Goal: Transaction & Acquisition: Purchase product/service

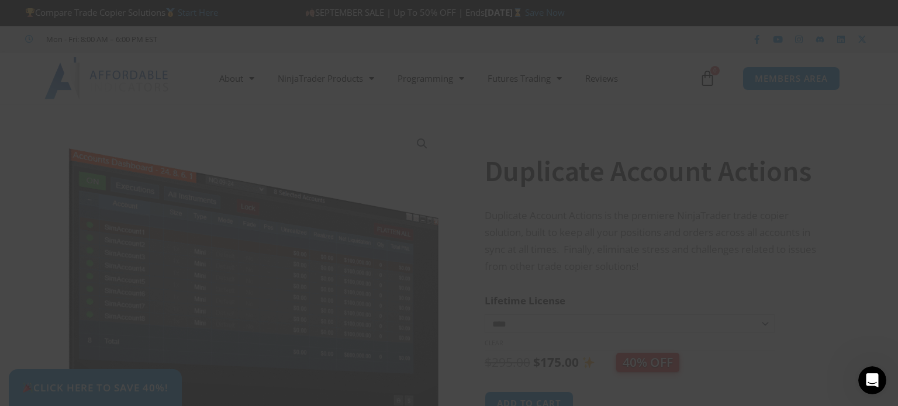
click at [759, 3] on div "Close this module SAVE 20% NOW Are you ready to take NinjaTrader to the next le…" at bounding box center [449, 203] width 898 height 406
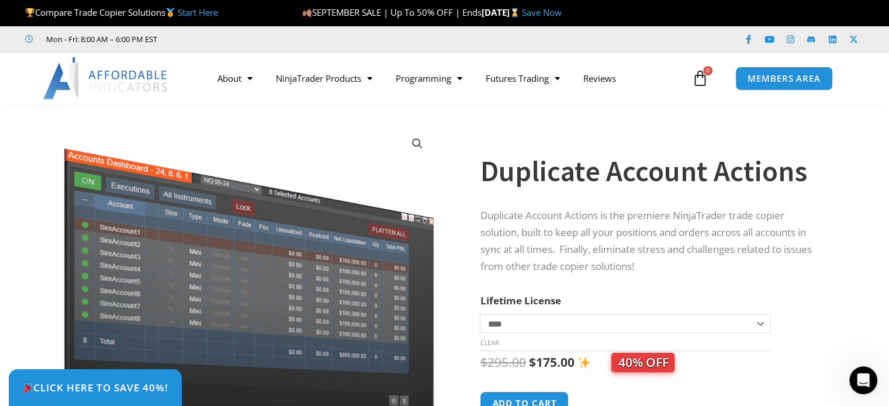
click at [472, 116] on div at bounding box center [469, 307] width 20 height 383
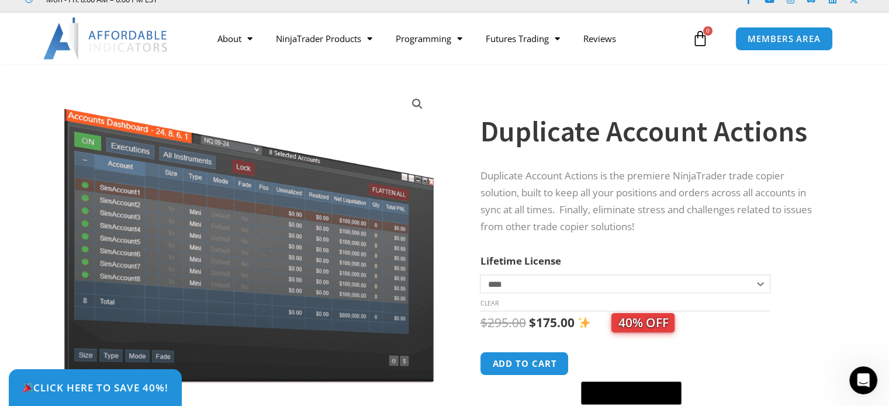
scroll to position [40, 0]
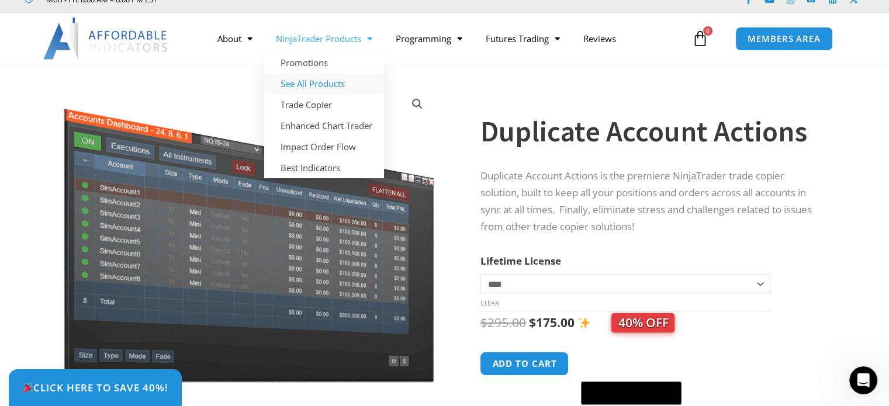
click at [313, 82] on link "See All Products" at bounding box center [324, 83] width 120 height 21
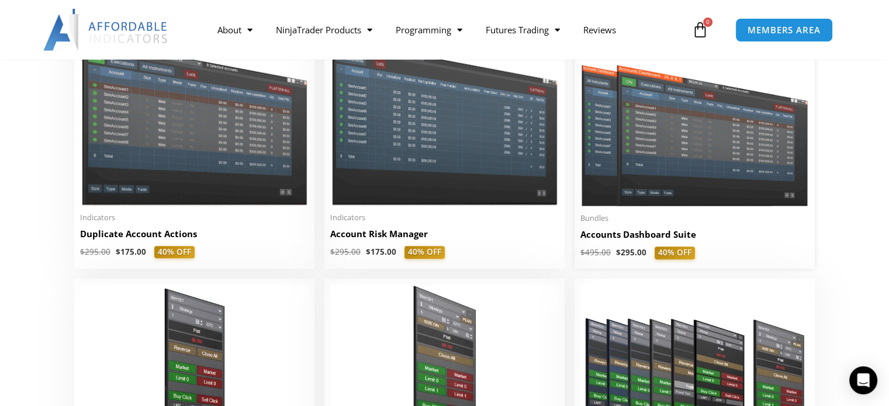
scroll to position [313, 0]
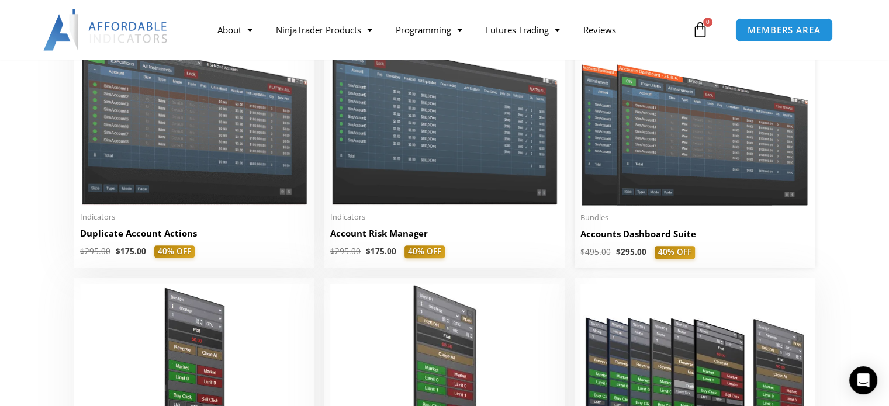
click at [655, 137] on img at bounding box center [694, 114] width 228 height 182
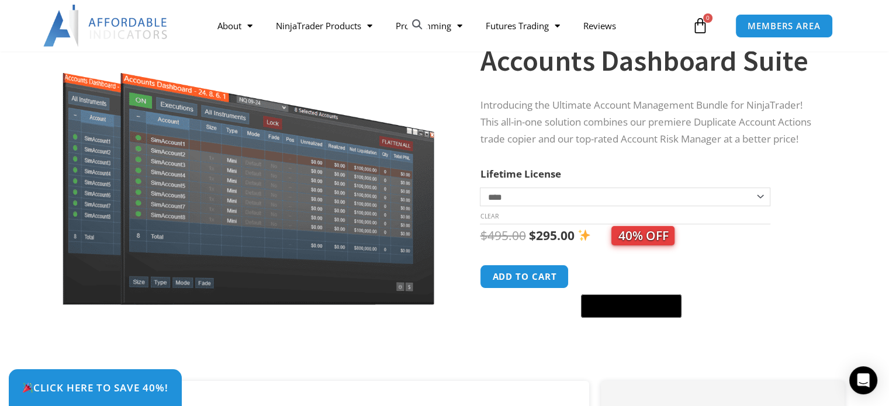
scroll to position [119, 0]
click at [729, 278] on div "Accounts Dashboard Suite quantity Add to cart @import url(//fonts.googleapis.co…" at bounding box center [650, 292] width 341 height 54
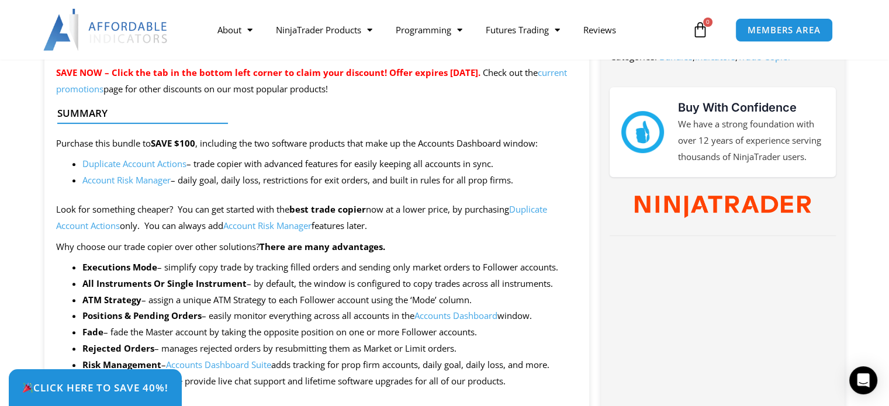
scroll to position [489, 0]
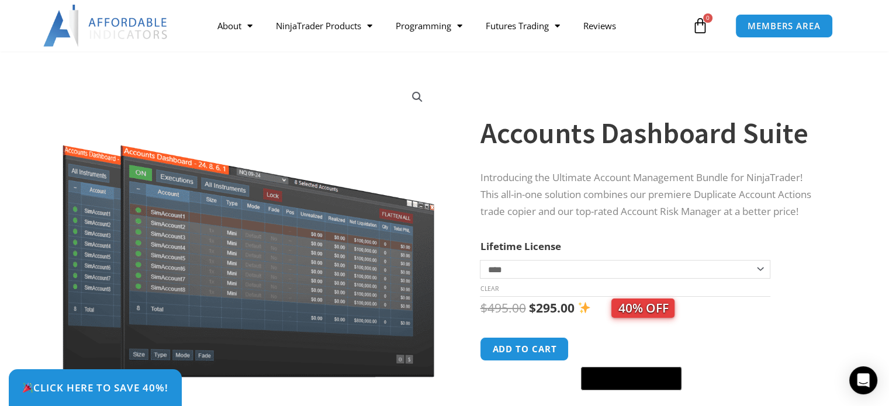
scroll to position [81, 0]
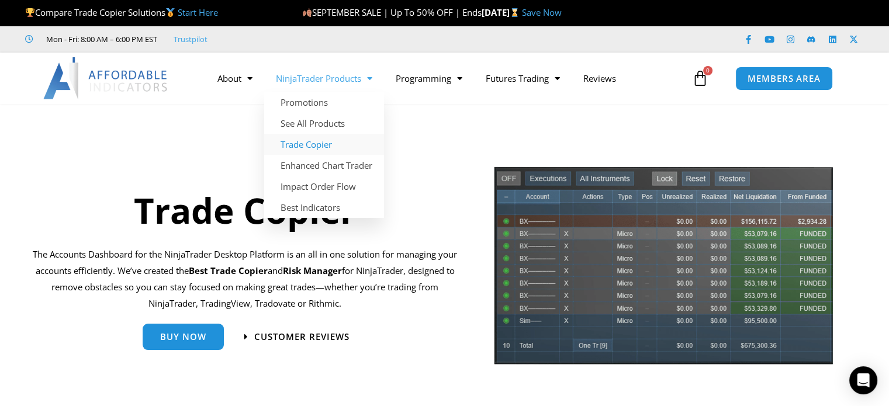
click at [353, 77] on link "NinjaTrader Products" at bounding box center [324, 78] width 120 height 27
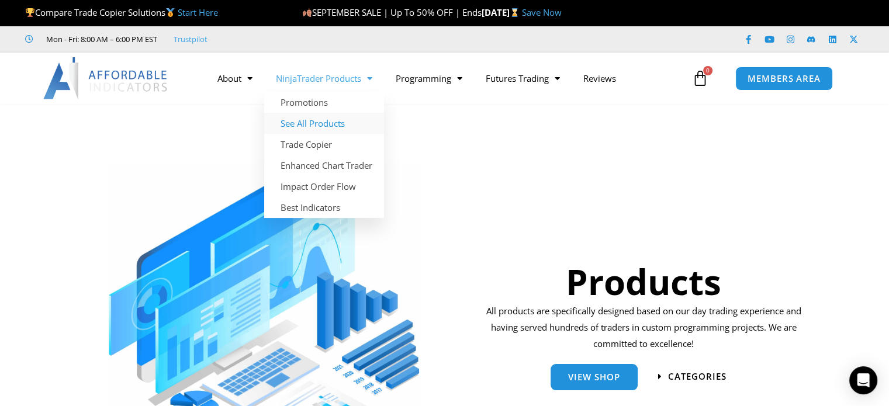
click at [316, 121] on link "See All Products" at bounding box center [324, 123] width 120 height 21
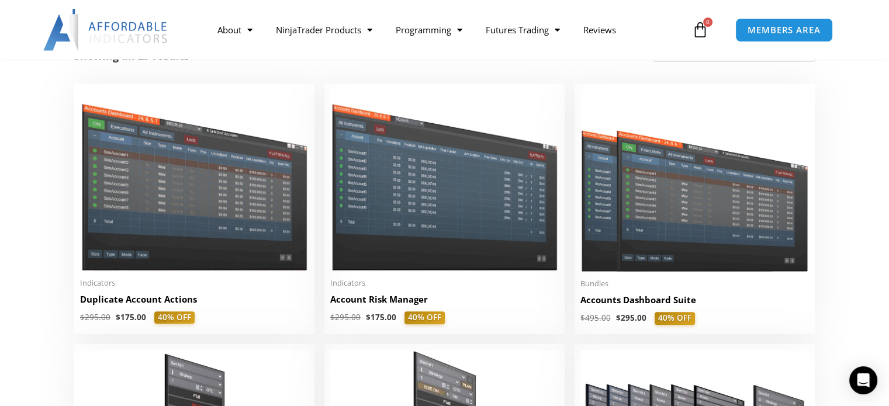
scroll to position [248, 0]
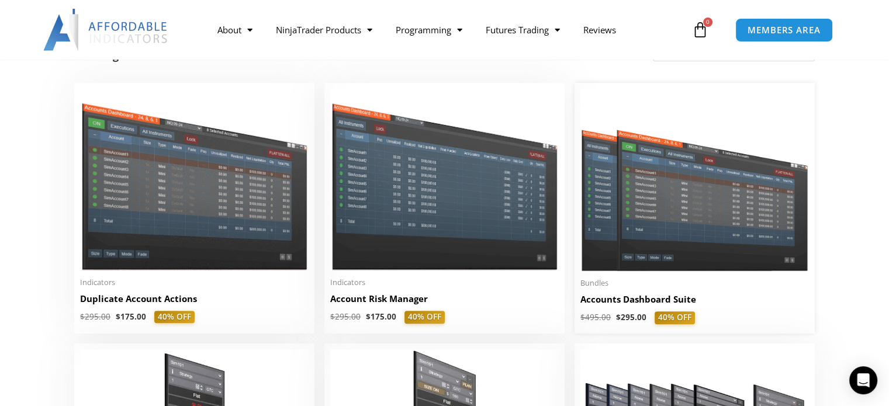
click at [711, 245] on img at bounding box center [694, 180] width 228 height 182
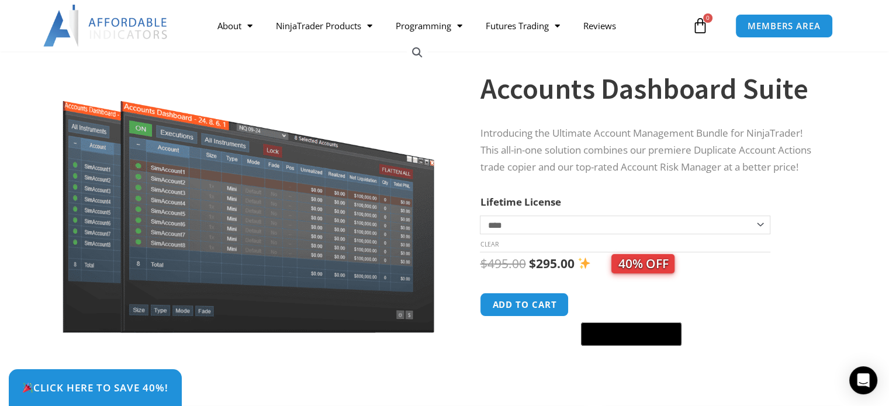
scroll to position [94, 0]
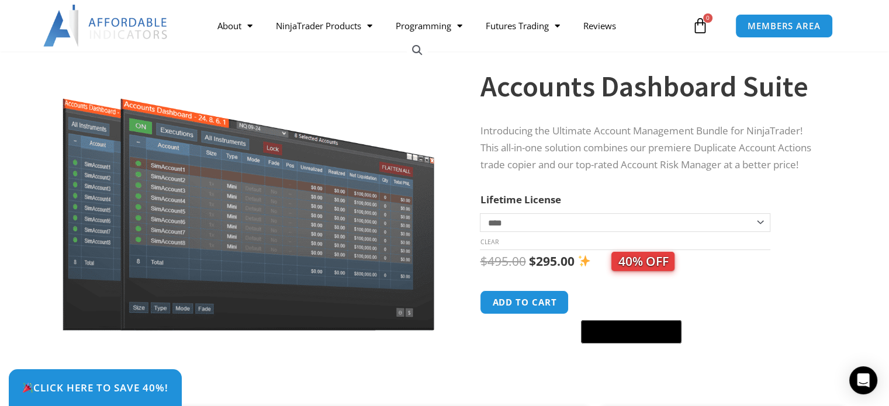
click at [753, 221] on select "**********" at bounding box center [625, 222] width 290 height 19
click at [752, 225] on select "**********" at bounding box center [625, 222] width 290 height 19
click at [480, 213] on select "**********" at bounding box center [625, 222] width 290 height 19
click at [762, 220] on select "**********" at bounding box center [625, 222] width 290 height 19
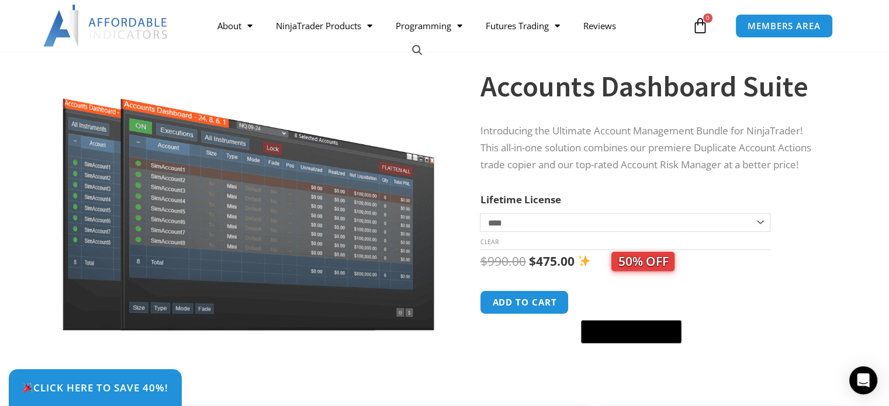
select select "*"
click at [480, 213] on select "**********" at bounding box center [625, 222] width 290 height 19
click at [743, 296] on div "Accounts Dashboard Suite quantity Add to cart @import url(//fonts.googleapis.co…" at bounding box center [650, 317] width 341 height 54
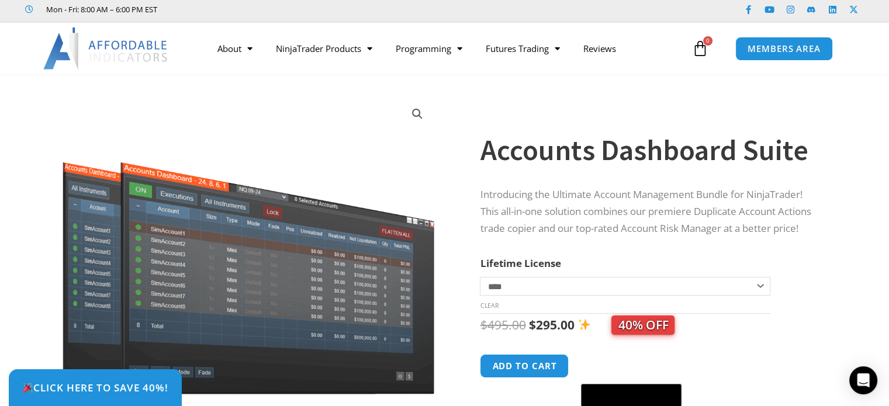
scroll to position [0, 0]
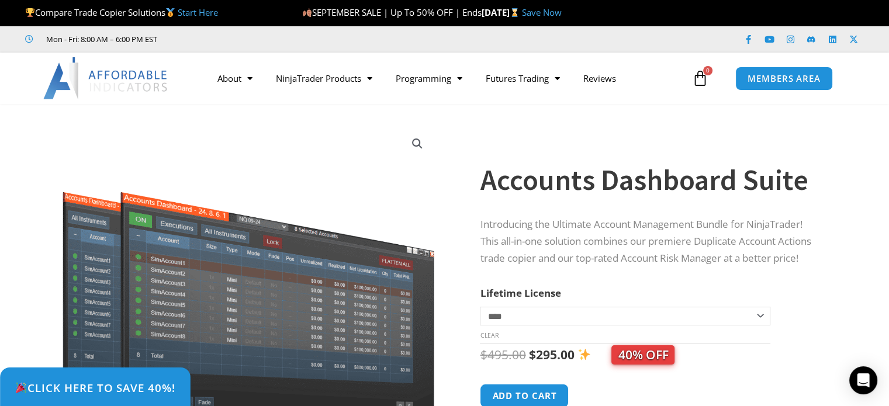
click at [40, 383] on span "Click Here to save 40%!" at bounding box center [95, 387] width 161 height 11
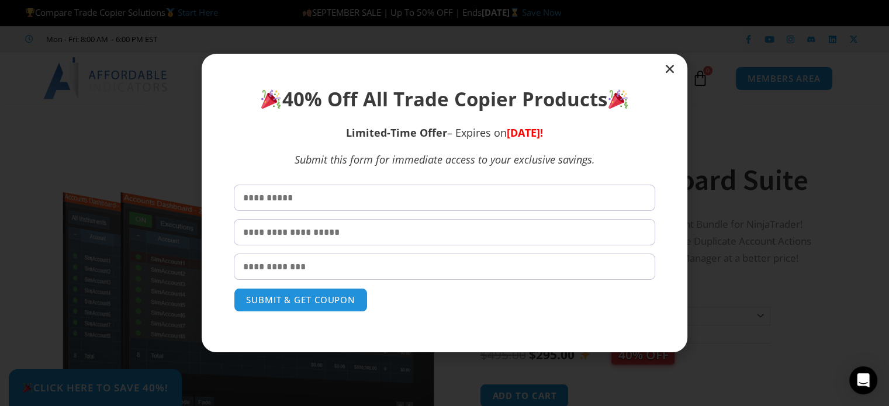
click at [347, 206] on input "text" at bounding box center [444, 198] width 421 height 26
type input "*******"
type input "*****"
click at [290, 267] on input "email" at bounding box center [444, 267] width 421 height 26
type input "**********"
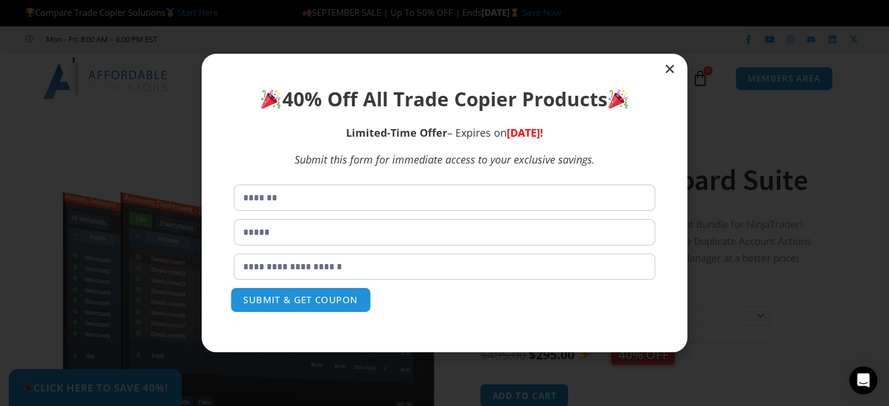
click at [287, 302] on button "SUBMIT & GET COUPON" at bounding box center [300, 300] width 141 height 25
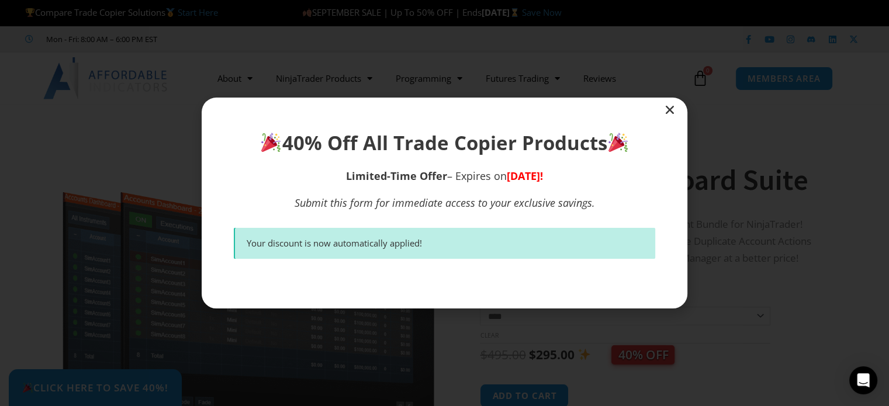
click at [671, 111] on icon "Close" at bounding box center [670, 110] width 12 height 12
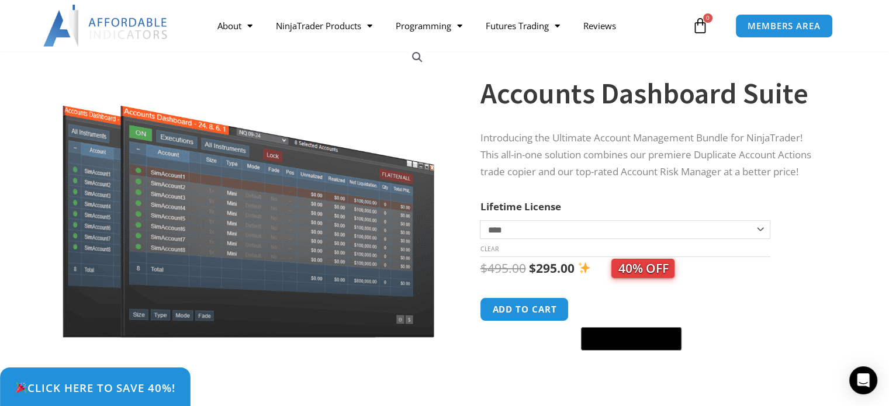
scroll to position [86, 0]
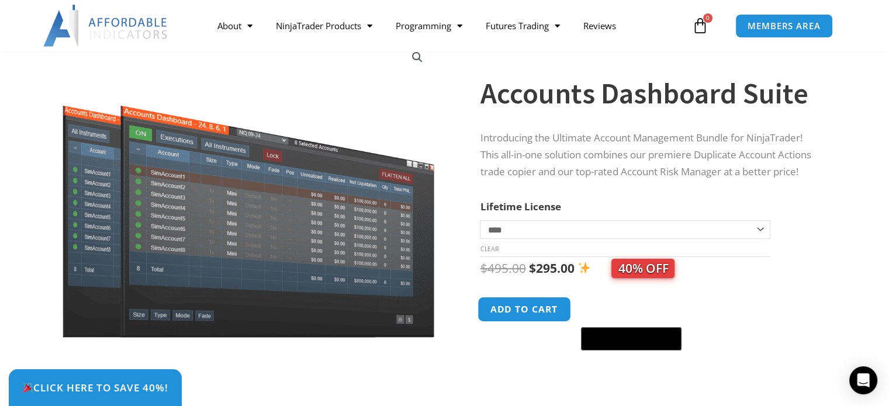
click at [546, 313] on button "Add to cart" at bounding box center [525, 309] width 94 height 25
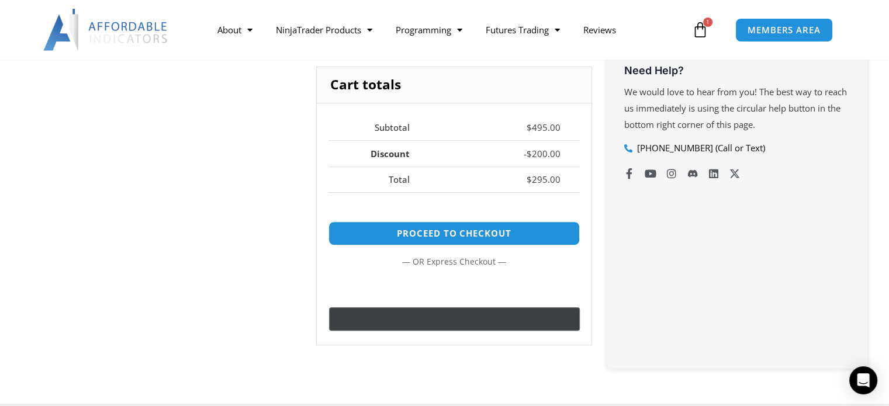
scroll to position [445, 0]
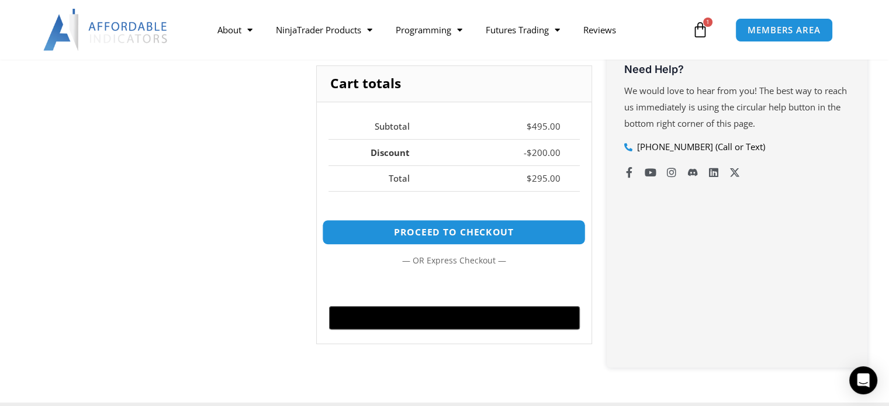
click at [484, 230] on link "Proceed to checkout" at bounding box center [454, 232] width 264 height 25
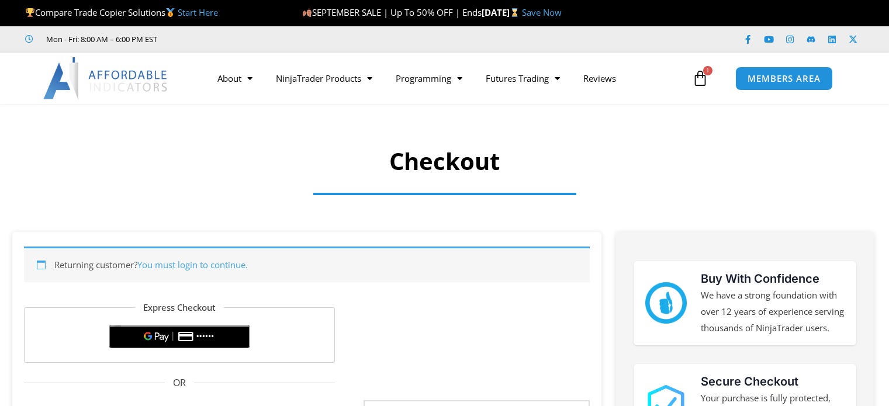
select select "**"
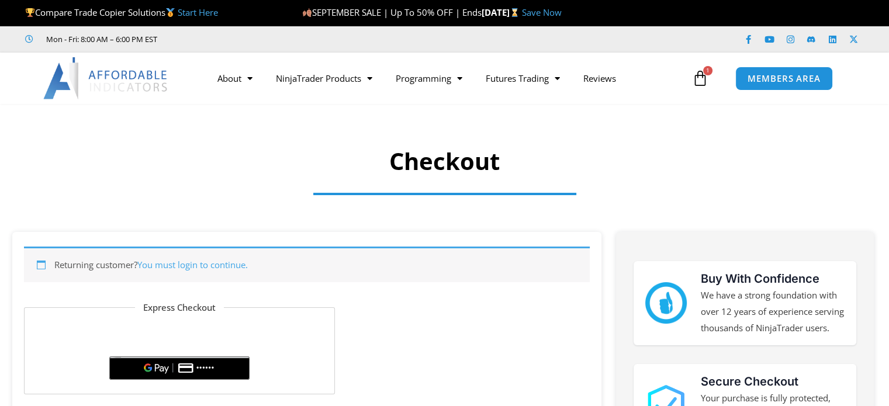
click at [580, 218] on div at bounding box center [444, 199] width 655 height 43
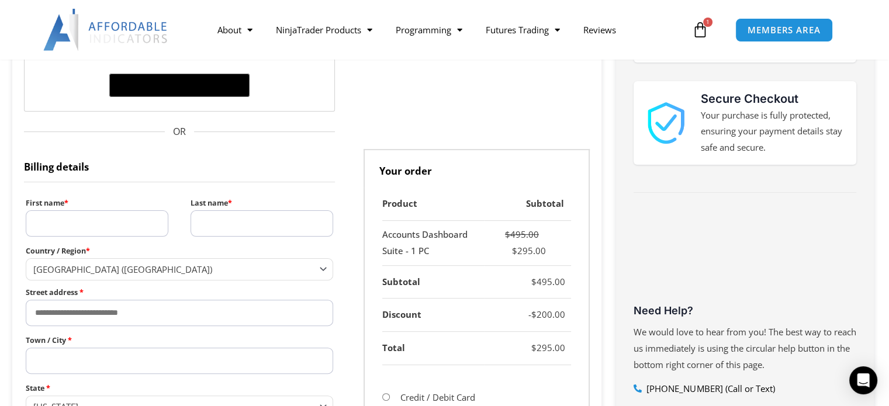
scroll to position [284, 0]
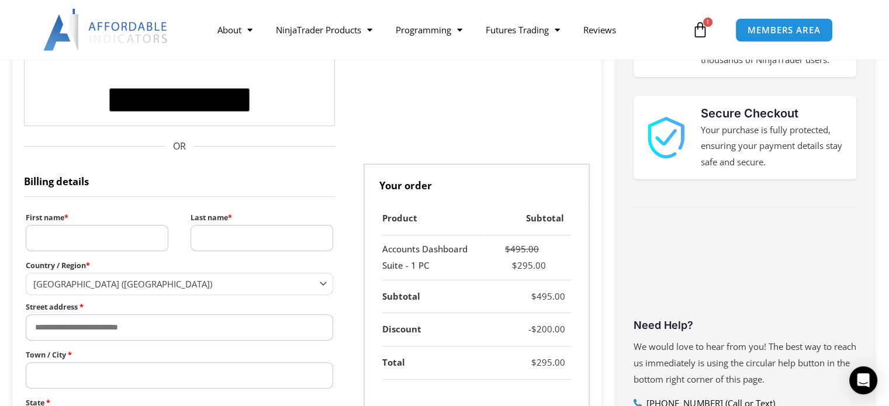
scroll to position [0, 0]
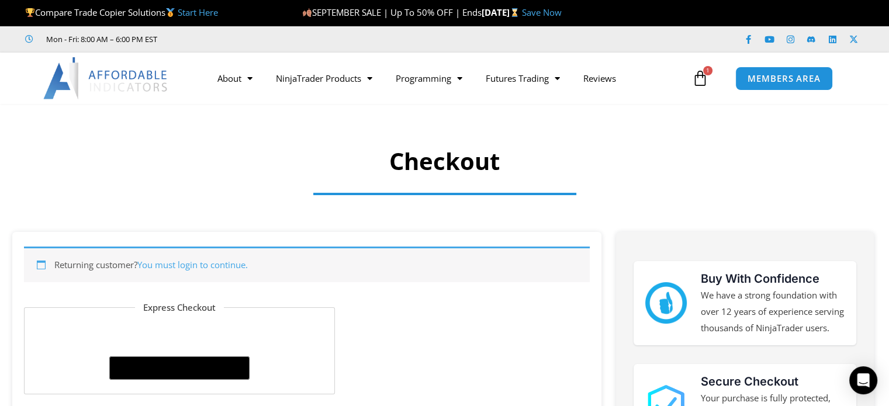
click at [306, 128] on div at bounding box center [444, 144] width 889 height 68
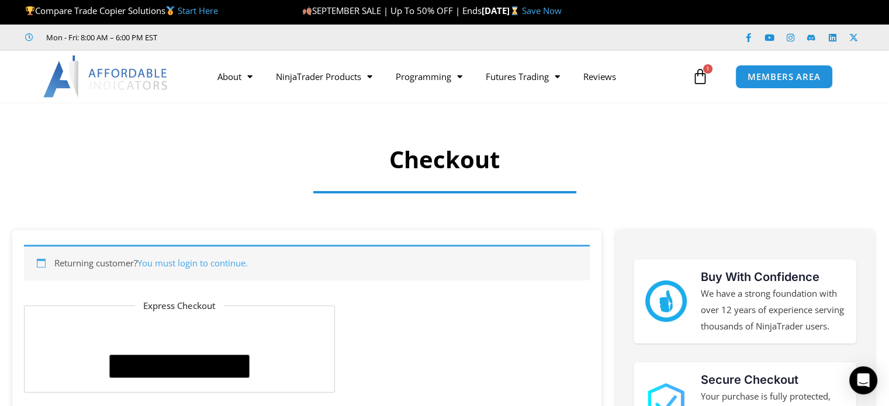
scroll to position [1, 0]
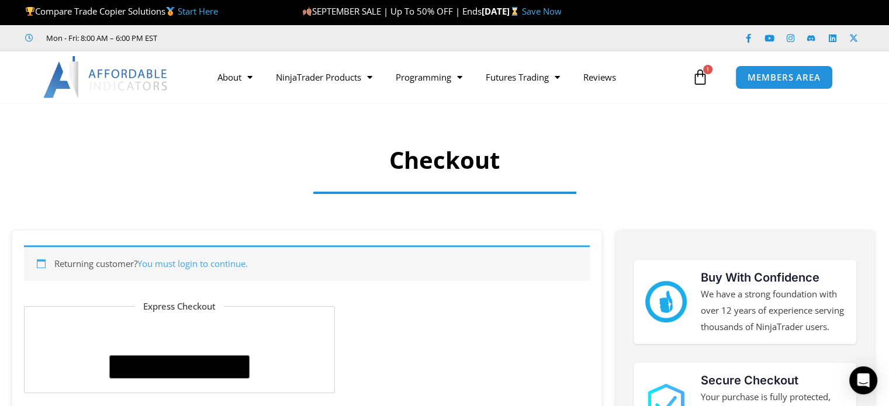
click at [700, 74] on icon at bounding box center [700, 77] width 16 height 16
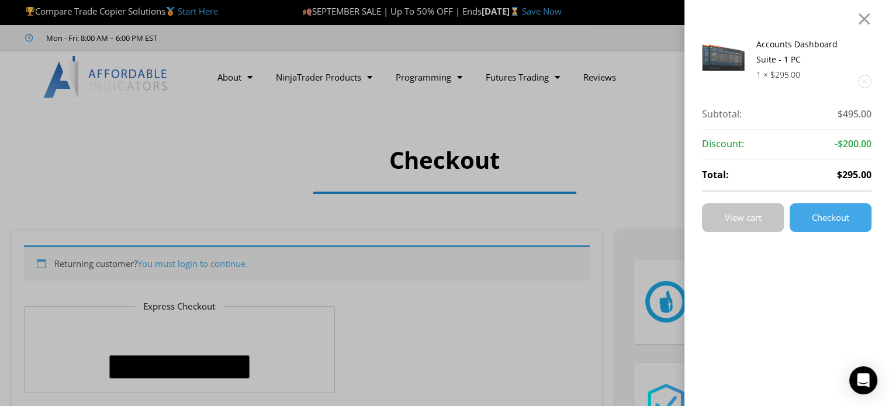
click at [755, 207] on link "View cart" at bounding box center [743, 217] width 82 height 29
click at [761, 213] on span "View cart" at bounding box center [743, 217] width 37 height 9
click at [733, 49] on img at bounding box center [723, 54] width 43 height 34
click at [780, 40] on link "Accounts Dashboard Suite - 1 PC" at bounding box center [796, 52] width 81 height 26
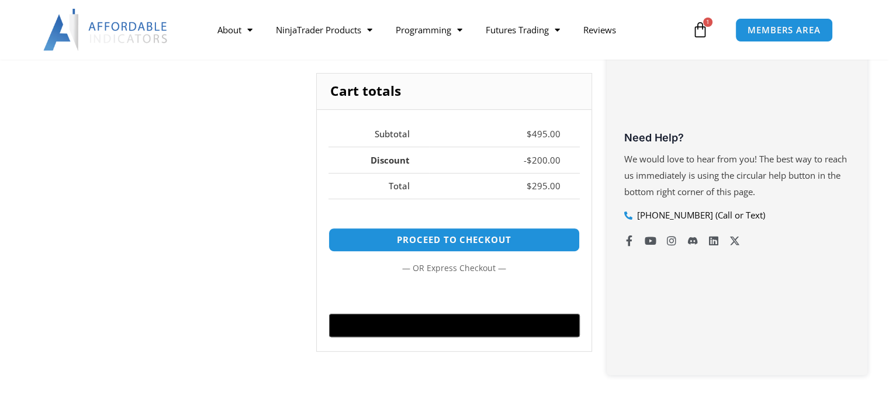
scroll to position [445, 0]
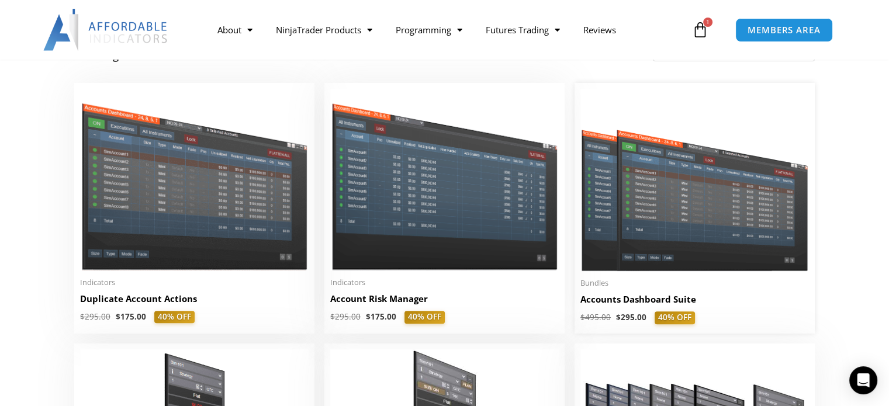
click at [633, 162] on img at bounding box center [694, 180] width 228 height 182
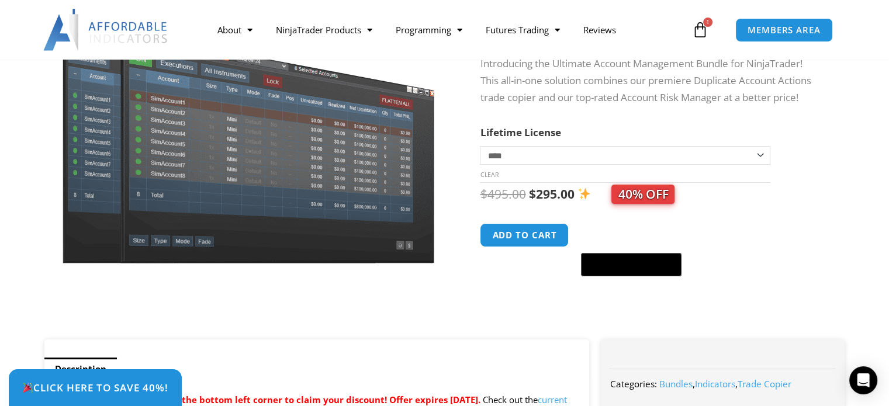
scroll to position [161, 0]
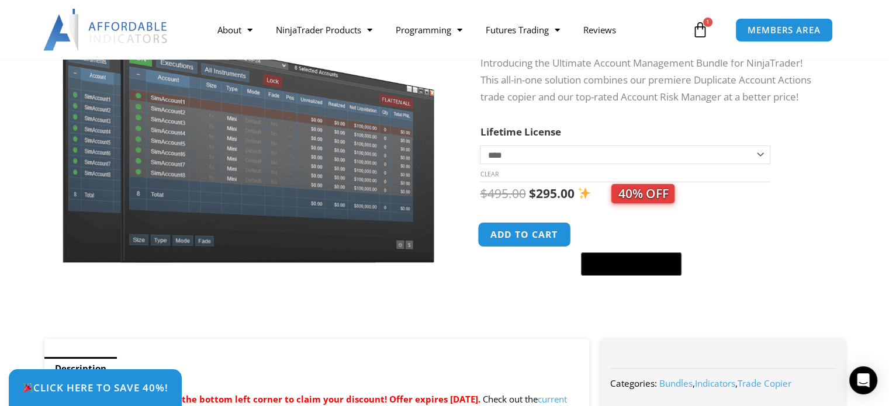
click at [542, 231] on button "Add to cart" at bounding box center [525, 234] width 94 height 25
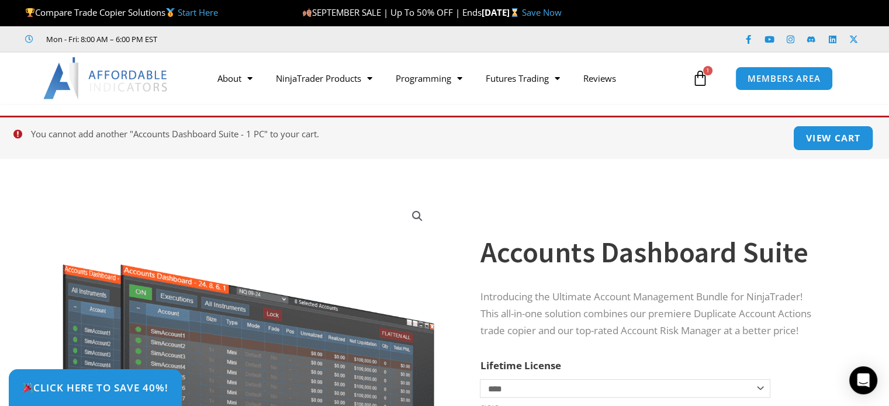
click at [831, 130] on link "View cart" at bounding box center [833, 138] width 81 height 25
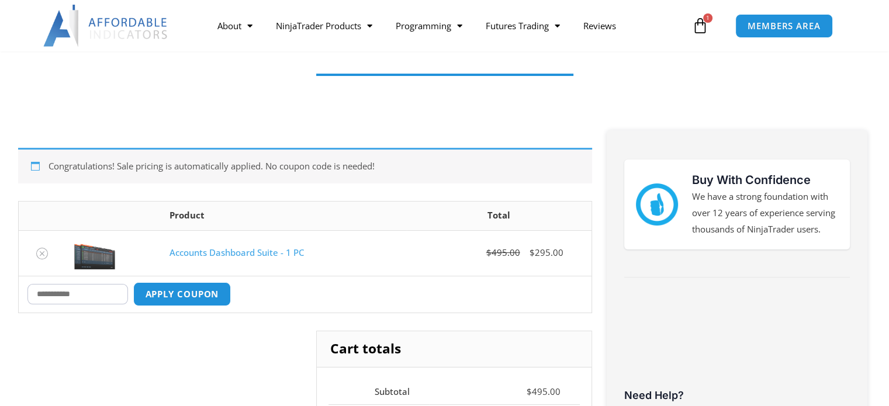
scroll to position [140, 0]
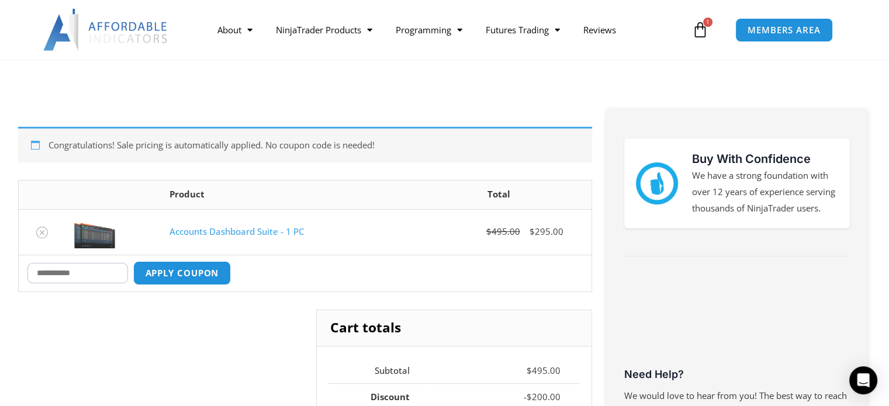
click at [98, 275] on input "Coupon:" at bounding box center [77, 273] width 101 height 20
type input "*******"
click at [192, 275] on button "Apply coupon" at bounding box center [181, 273] width 103 height 25
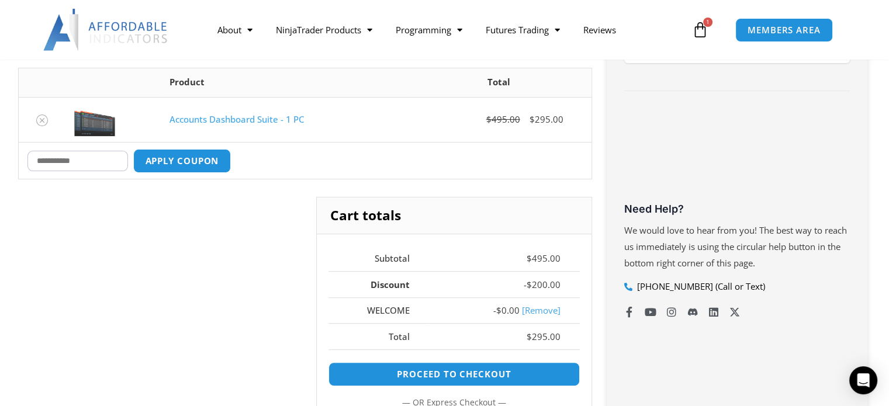
scroll to position [310, 0]
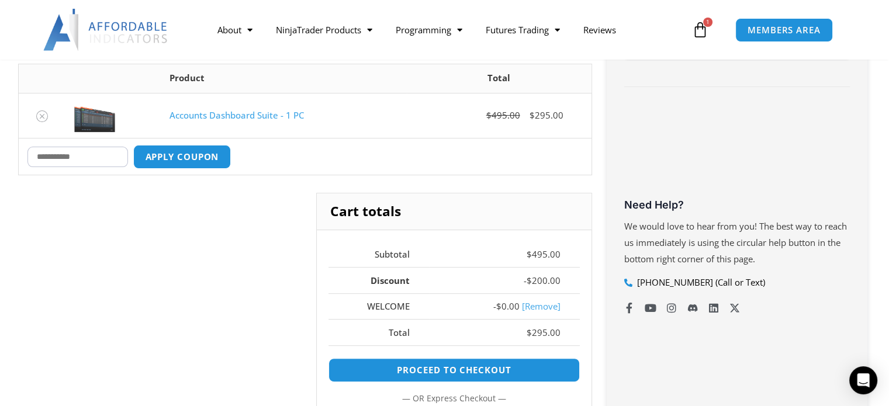
click at [80, 155] on input "Coupon:" at bounding box center [77, 157] width 101 height 20
type input "*******"
click at [173, 158] on button "Apply coupon" at bounding box center [181, 156] width 103 height 25
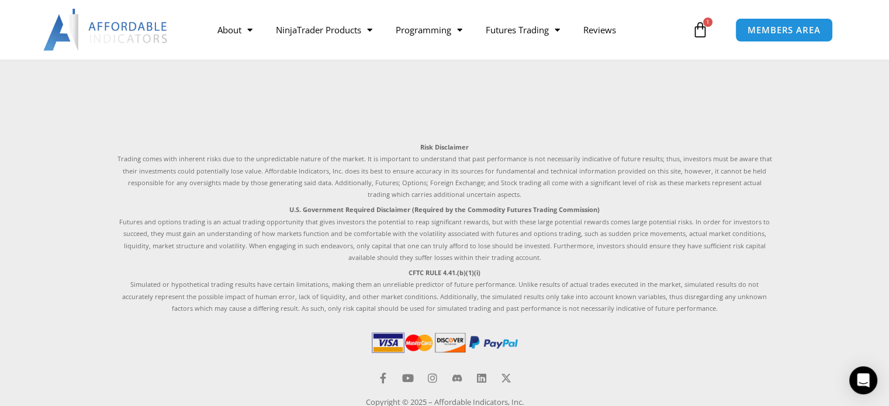
scroll to position [923, 0]
